Goal: Task Accomplishment & Management: Use online tool/utility

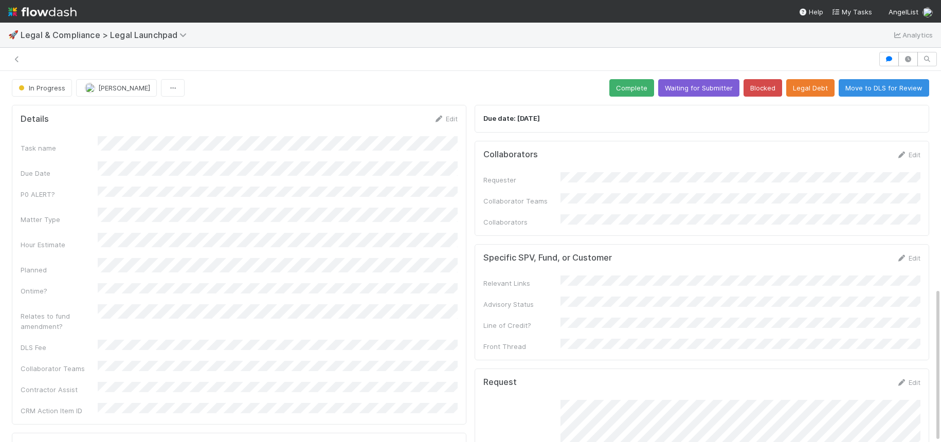
scroll to position [522, 0]
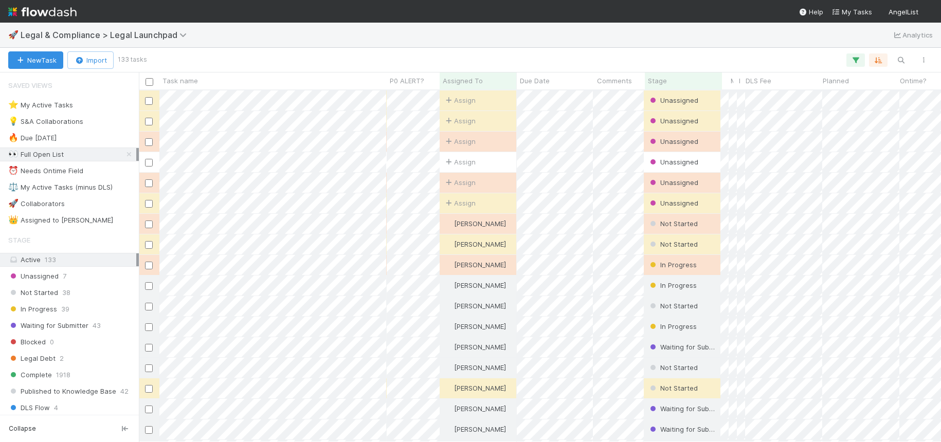
scroll to position [1, 1]
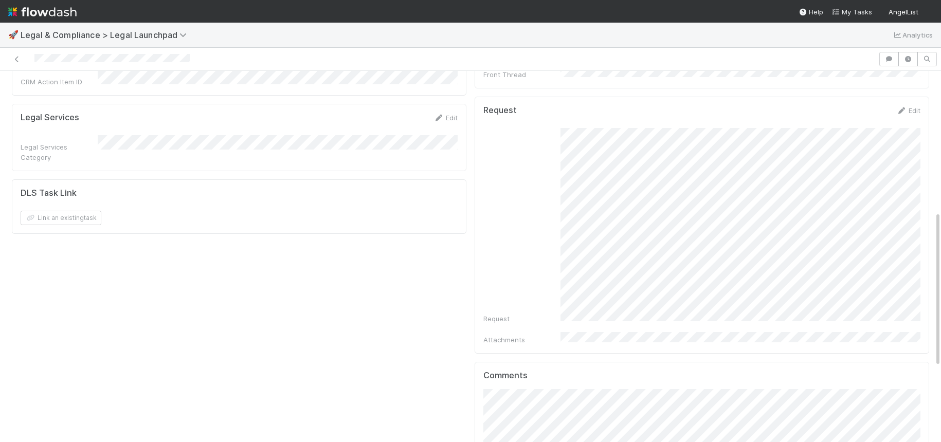
scroll to position [333, 0]
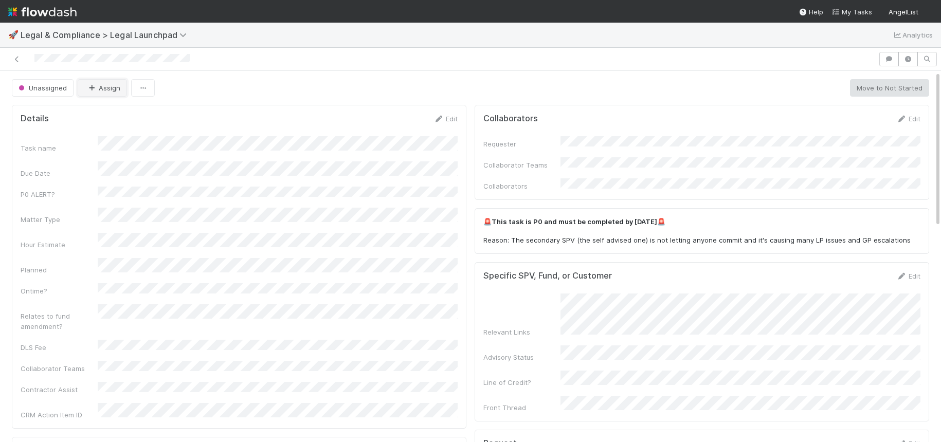
click at [109, 95] on button "Assign" at bounding box center [102, 87] width 49 height 17
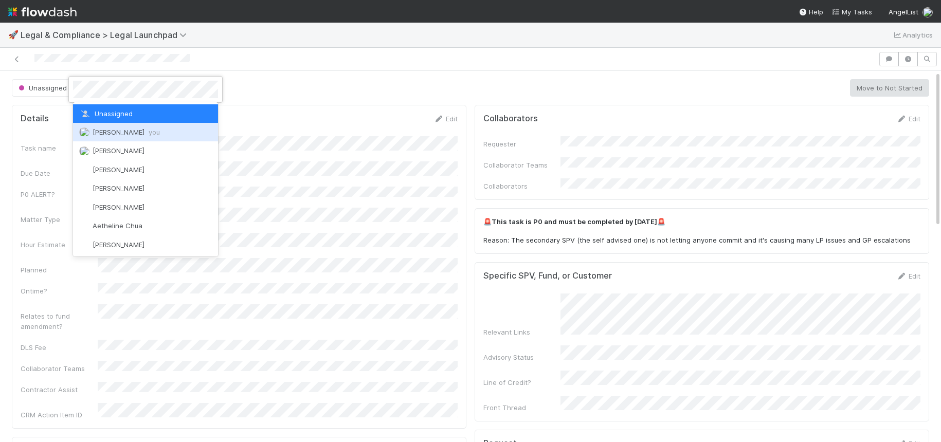
click at [121, 134] on span "Scarlett Grabowska you" at bounding box center [126, 132] width 67 height 8
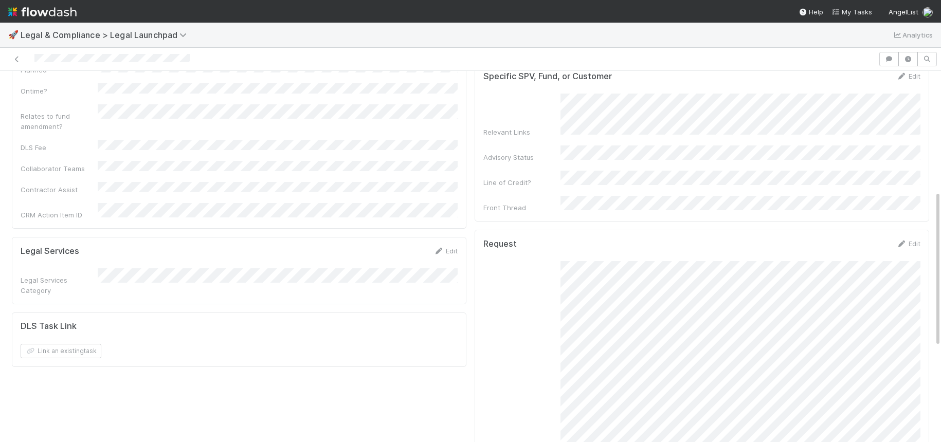
scroll to position [511, 0]
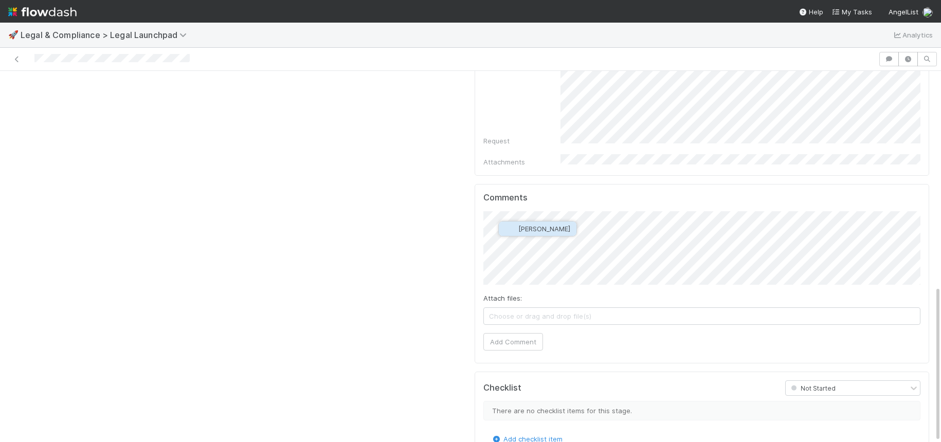
click at [564, 232] on span "Shradha Menghrajani" at bounding box center [545, 229] width 52 height 8
click at [512, 333] on button "Add Comment" at bounding box center [514, 341] width 60 height 17
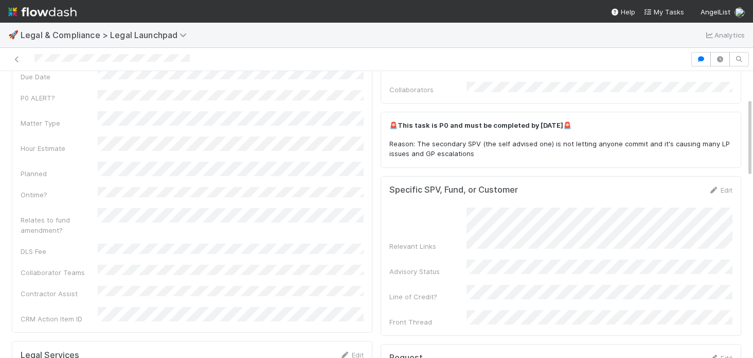
scroll to position [0, 0]
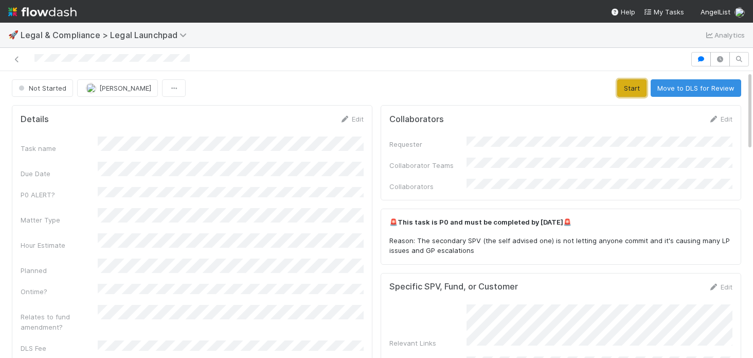
click at [626, 90] on button "Start" at bounding box center [631, 87] width 29 height 17
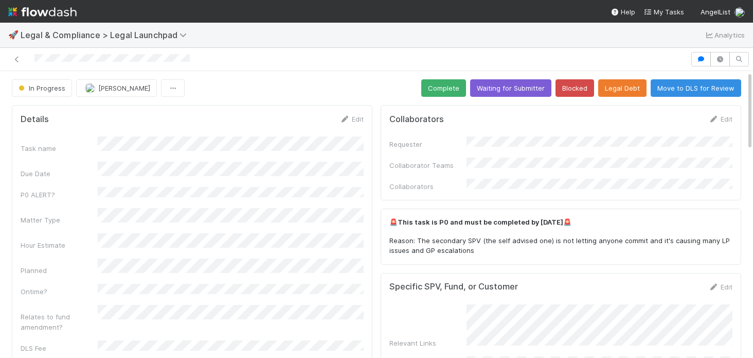
drag, startPoint x: 202, startPoint y: 56, endPoint x: 33, endPoint y: 61, distance: 168.8
click at [33, 61] on div at bounding box center [345, 59] width 682 height 14
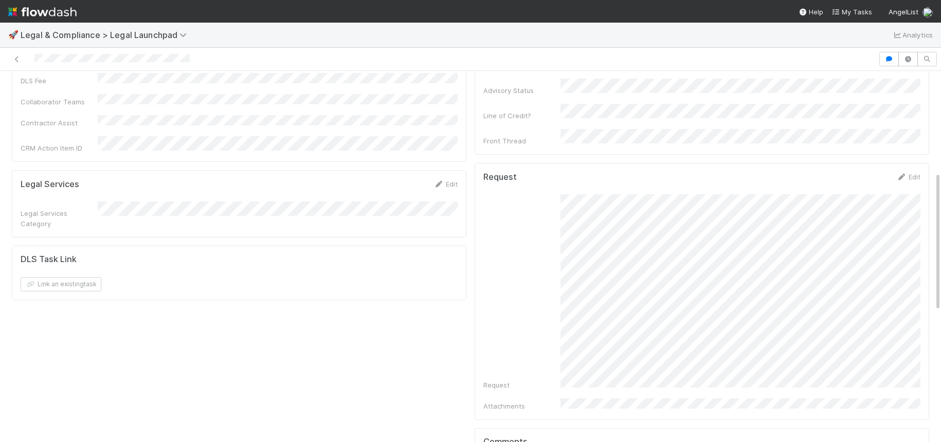
scroll to position [275, 0]
click at [557, 187] on div "Request" at bounding box center [702, 285] width 437 height 196
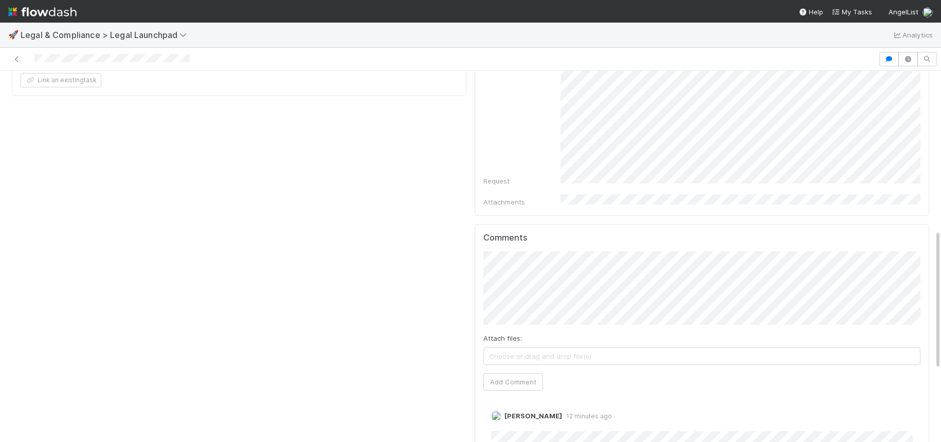
scroll to position [473, 0]
click at [571, 268] on span "Shradha Menghrajani" at bounding box center [545, 267] width 52 height 8
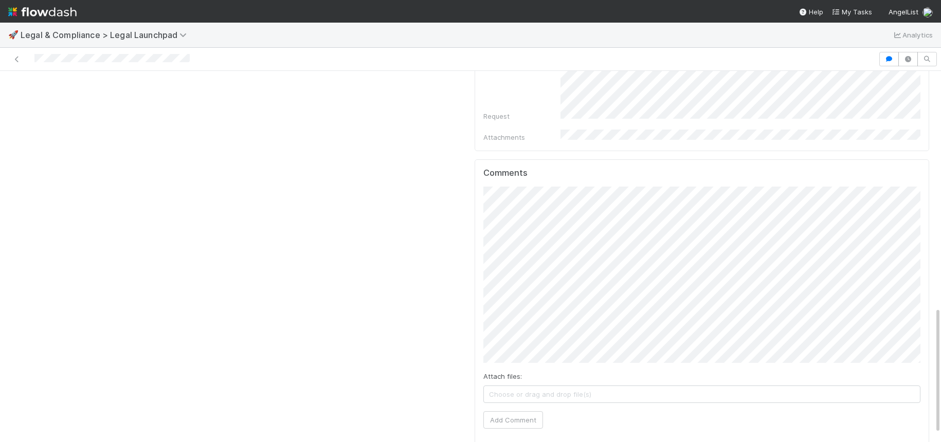
scroll to position [465, 0]
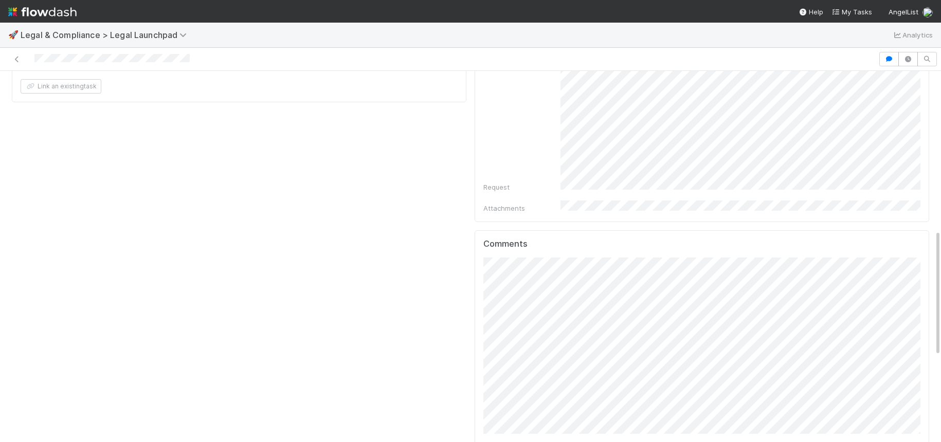
click at [476, 326] on div "Comments Attach files: Choose or drag and drop file(s) Add Comment Scarlett Gra…" at bounding box center [702, 422] width 455 height 385
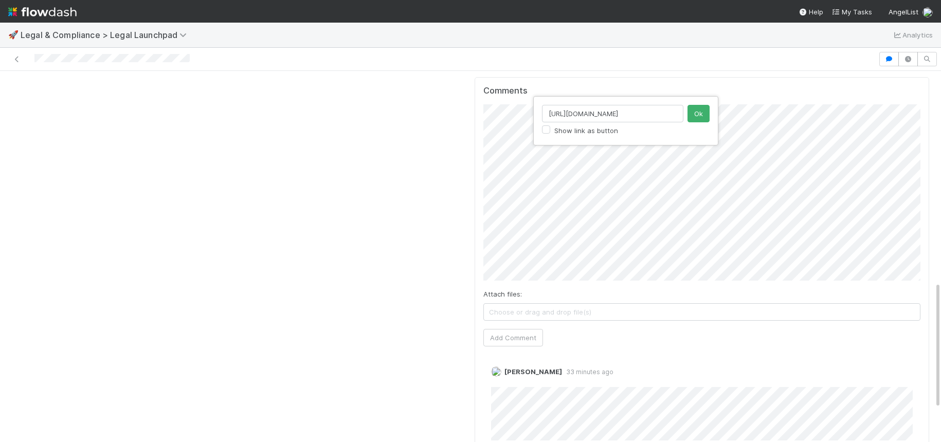
scroll to position [0, 104]
click at [648, 116] on input "https://flowdash.internal.angellist.com/workflows/lmIaW6/tasks/xks8BlQ9" at bounding box center [612, 113] width 141 height 17
click at [647, 116] on input "https://flowdash.internal.angellist.com/workflows/lmIaW6/tasks/xks8BlQ9" at bounding box center [612, 113] width 141 height 17
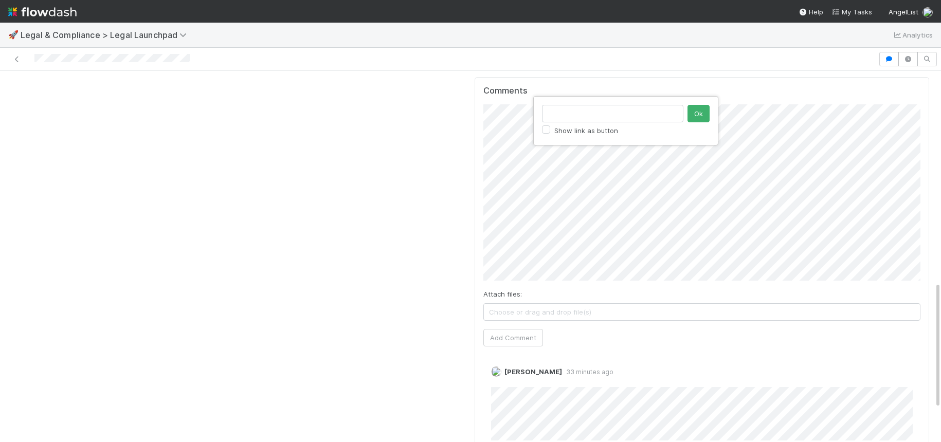
scroll to position [0, 0]
click at [699, 111] on button "Ok" at bounding box center [699, 113] width 22 height 17
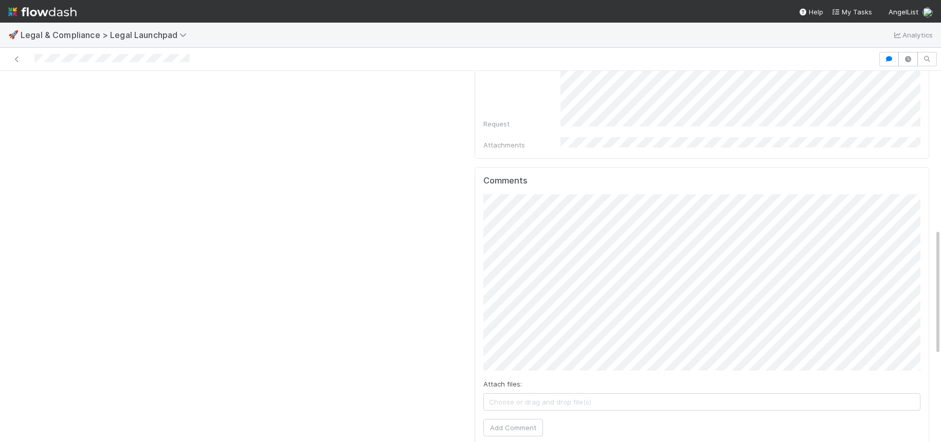
scroll to position [535, 0]
click at [520, 413] on button "Add Comment" at bounding box center [514, 421] width 60 height 17
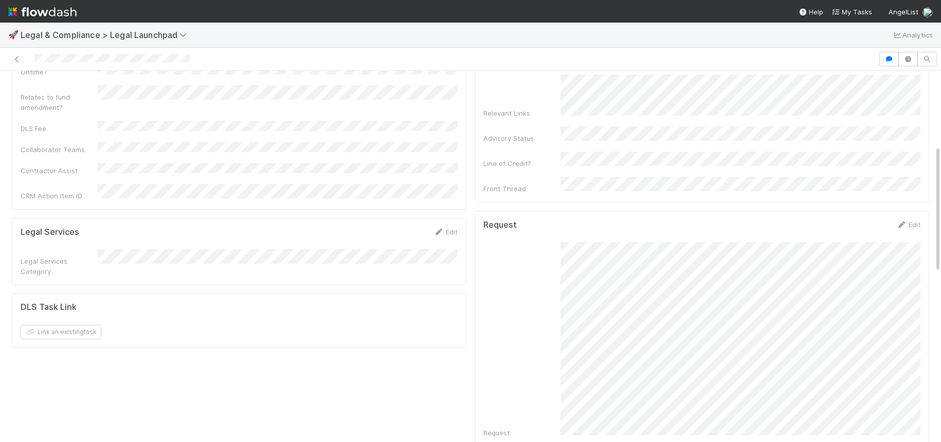
scroll to position [0, 0]
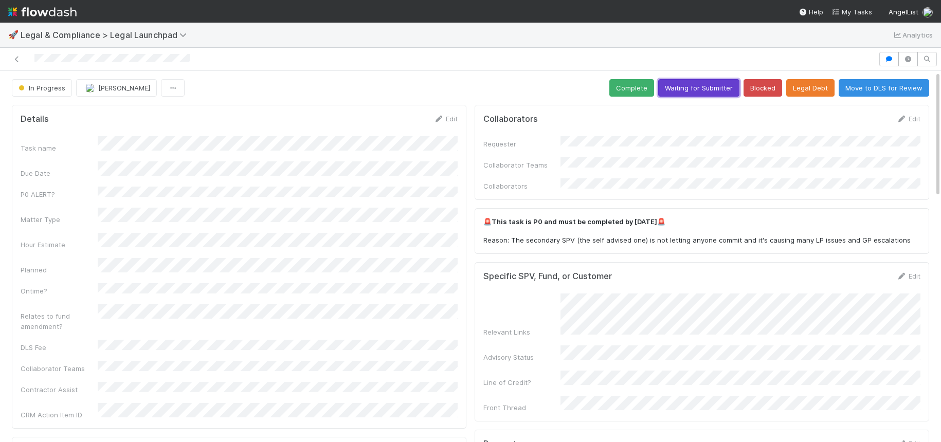
click at [686, 86] on button "Waiting for Submitter" at bounding box center [699, 87] width 81 height 17
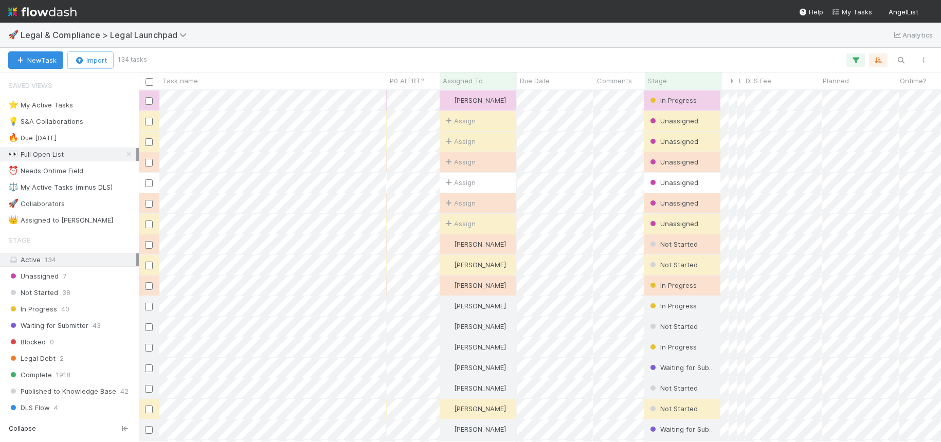
scroll to position [352, 803]
click at [903, 61] on icon "button" at bounding box center [901, 60] width 10 height 9
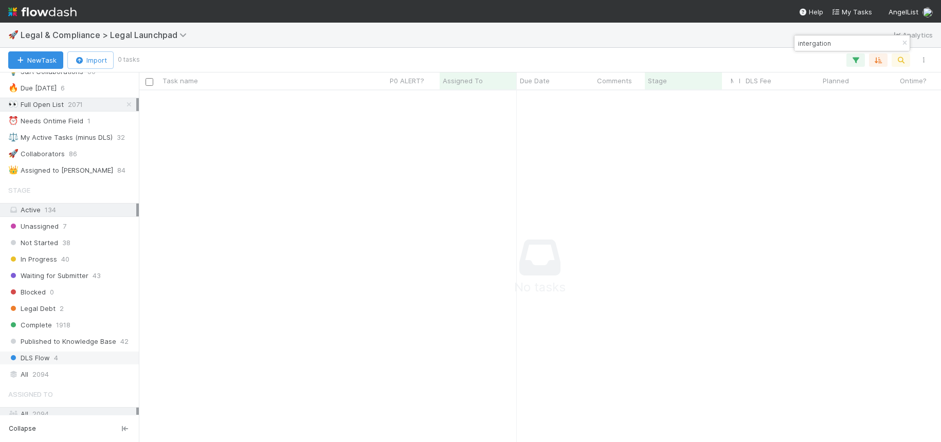
scroll to position [77, 0]
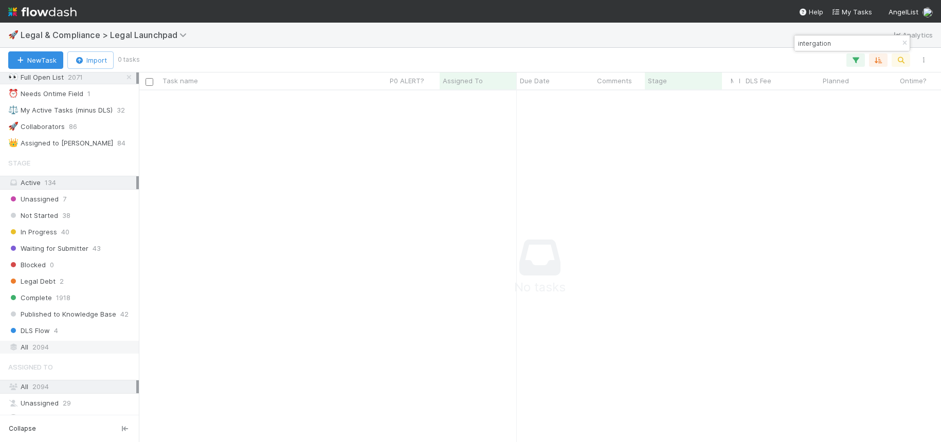
click at [49, 345] on div "All 2094" at bounding box center [72, 347] width 128 height 13
click at [128, 75] on icon at bounding box center [129, 77] width 10 height 7
click at [838, 43] on input "intergation" at bounding box center [847, 43] width 103 height 12
click at [811, 43] on input "intergation" at bounding box center [847, 43] width 103 height 12
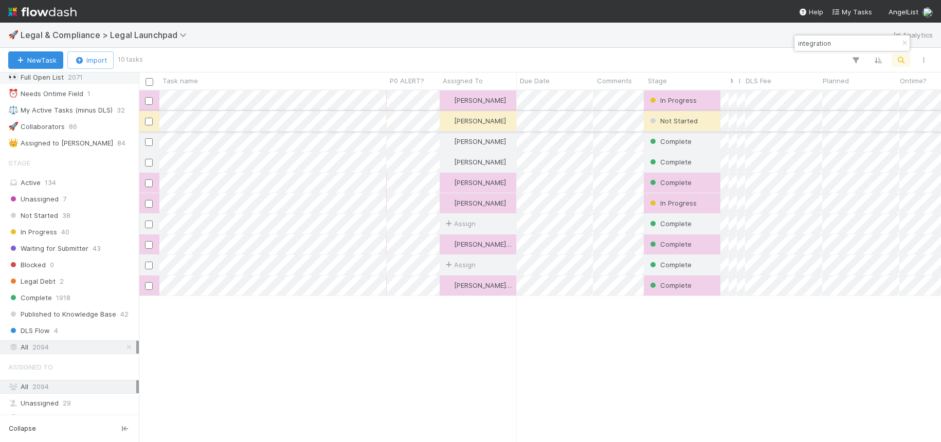
type input "integration"
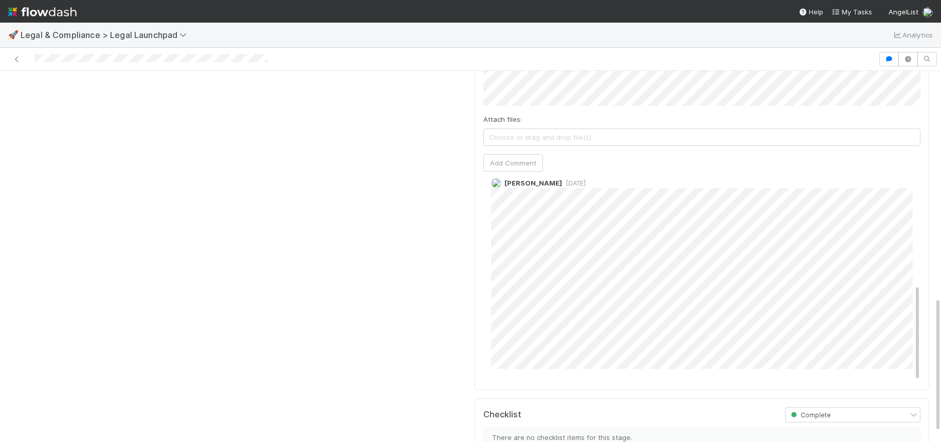
scroll to position [647, 0]
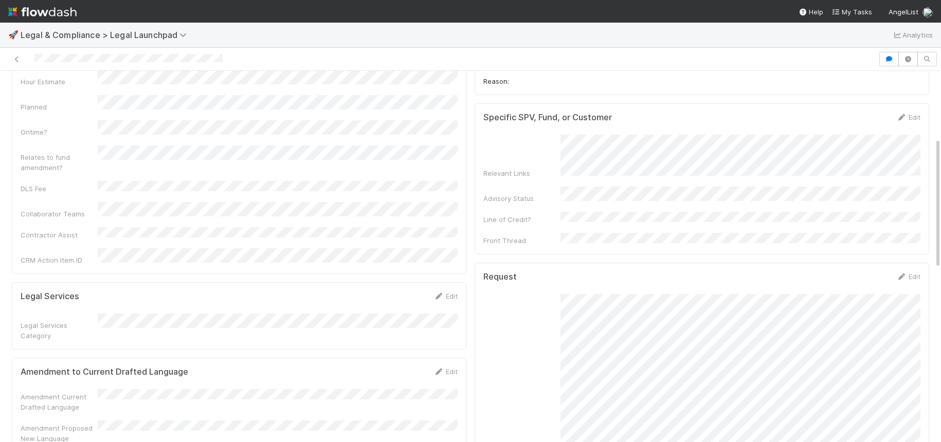
scroll to position [229, 0]
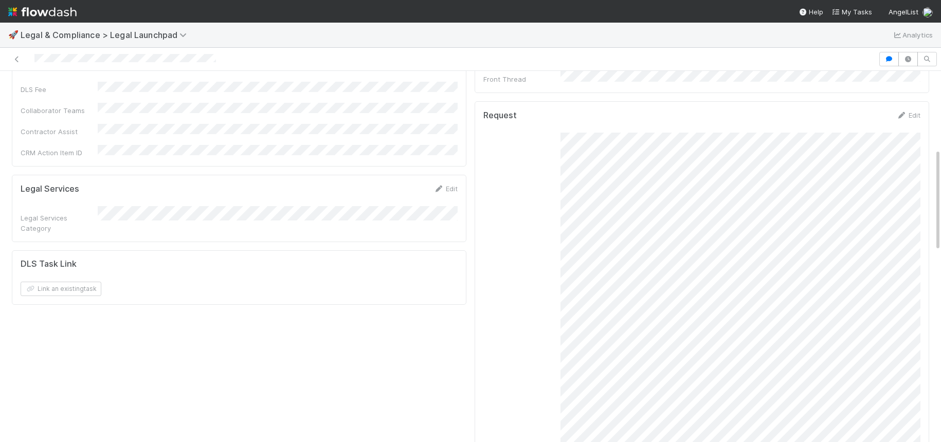
scroll to position [258, 0]
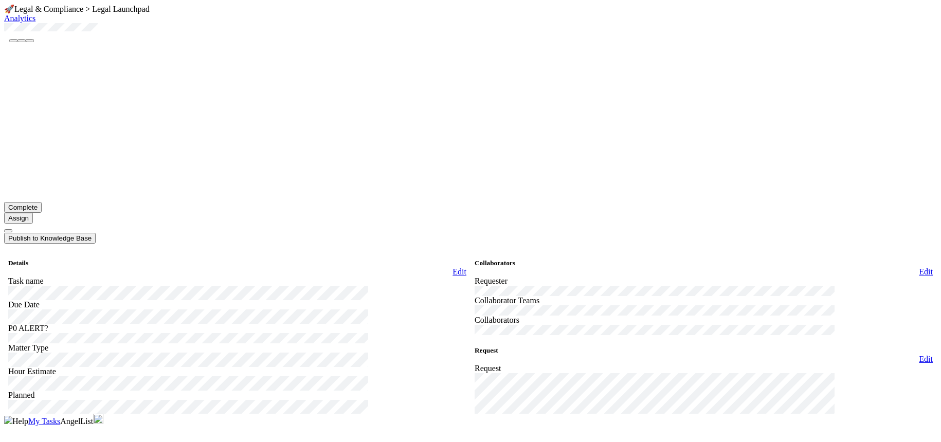
scroll to position [352, 0]
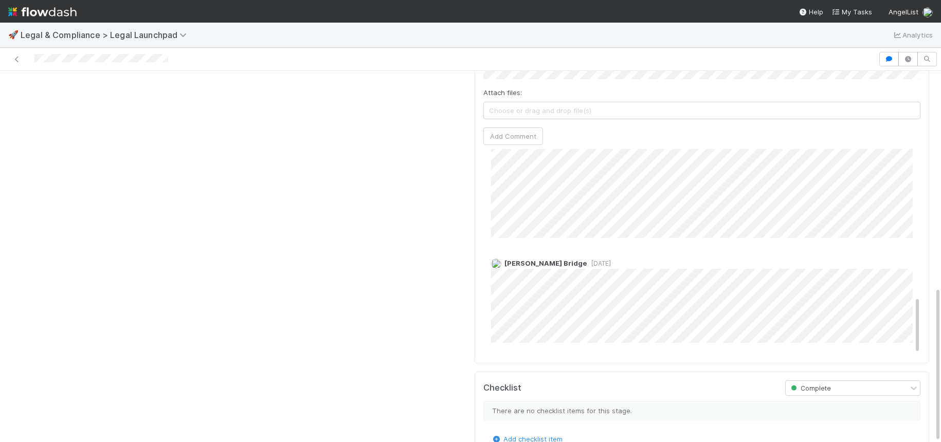
scroll to position [519, 0]
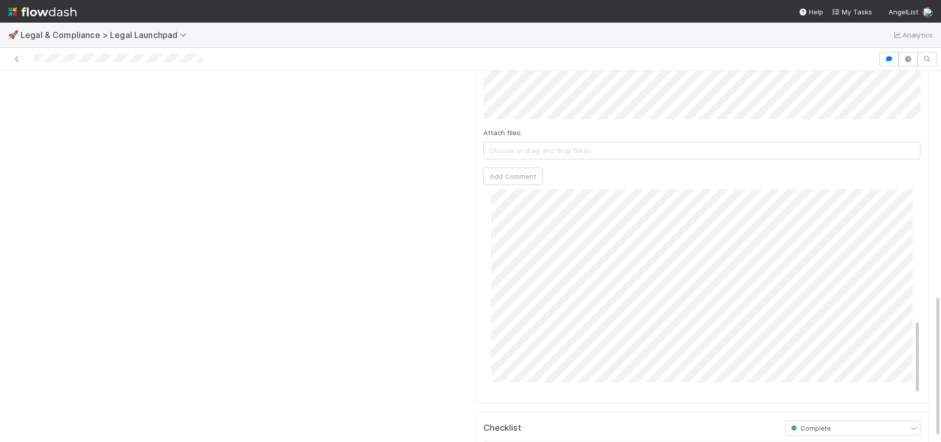
scroll to position [593, 0]
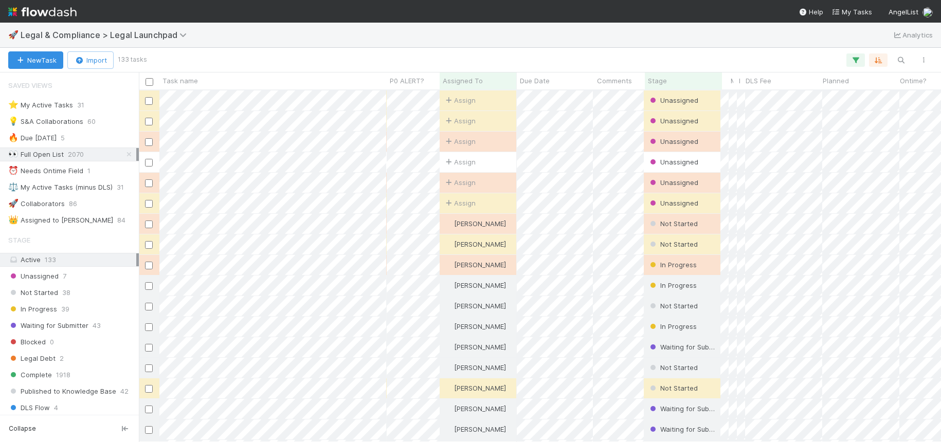
scroll to position [352, 803]
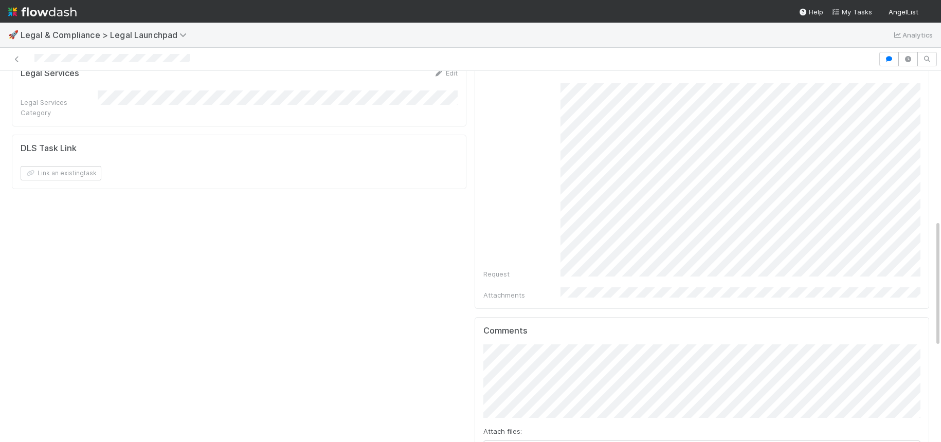
scroll to position [222, 0]
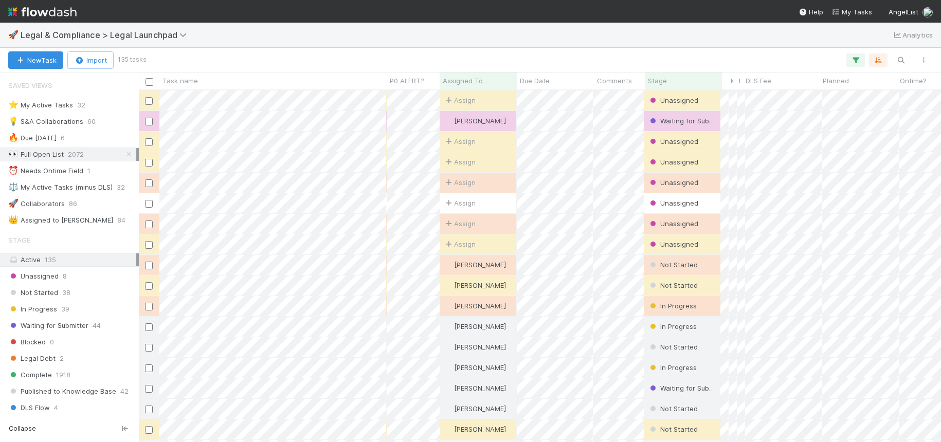
scroll to position [1, 1]
